Goal: Navigation & Orientation: Find specific page/section

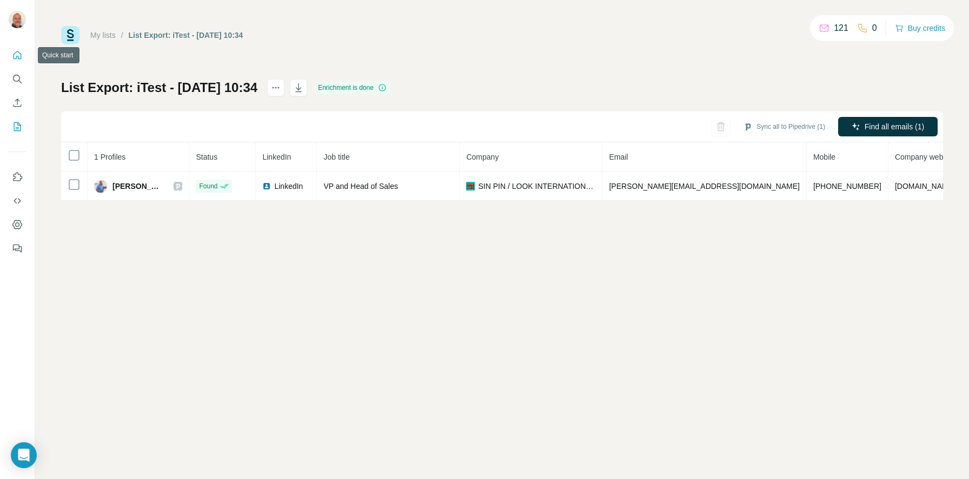
click at [14, 50] on icon "Quick start" at bounding box center [17, 55] width 11 height 11
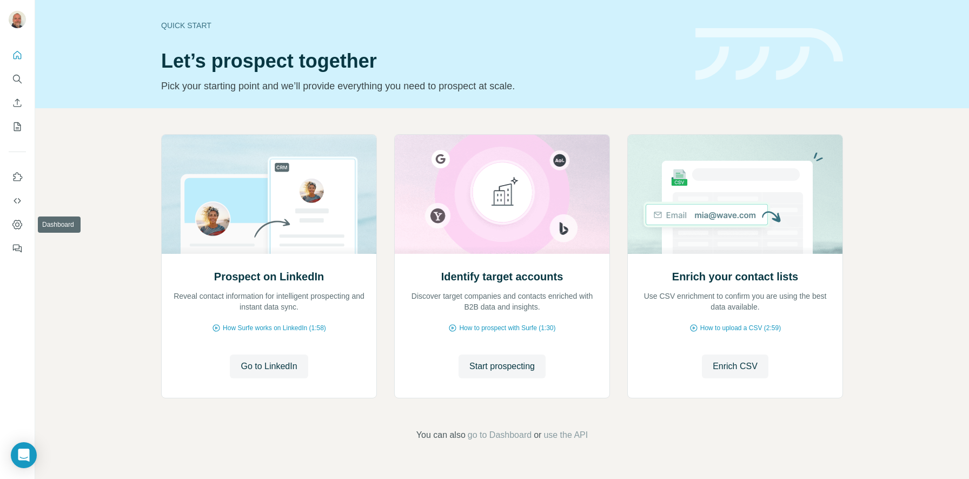
click at [19, 214] on nav at bounding box center [17, 212] width 17 height 91
click at [13, 227] on icon "Dashboard" at bounding box center [17, 224] width 11 height 11
click at [22, 456] on icon "Open Intercom Messenger" at bounding box center [23, 455] width 12 height 14
click at [22, 456] on div at bounding box center [17, 239] width 35 height 479
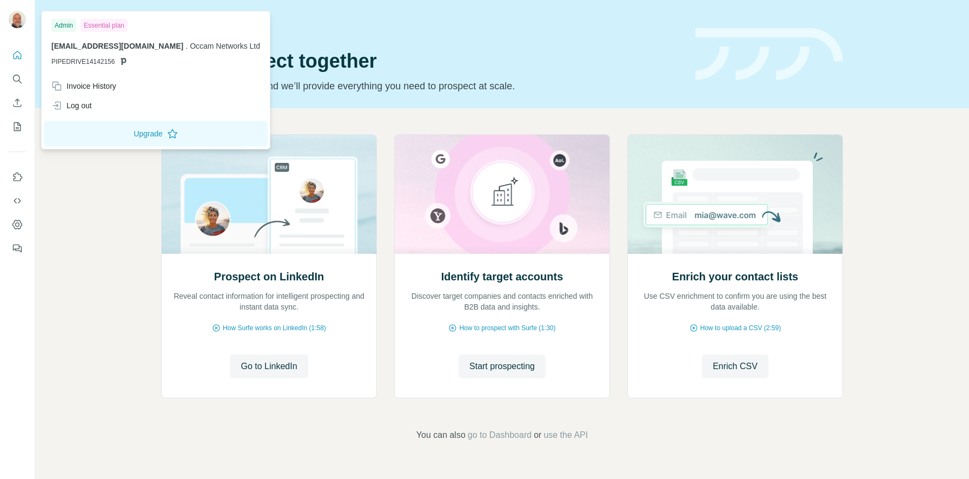
click at [21, 11] on img at bounding box center [17, 19] width 17 height 17
click at [124, 138] on button "Upgrade" at bounding box center [156, 134] width 224 height 26
